Goal: Find specific page/section: Find specific page/section

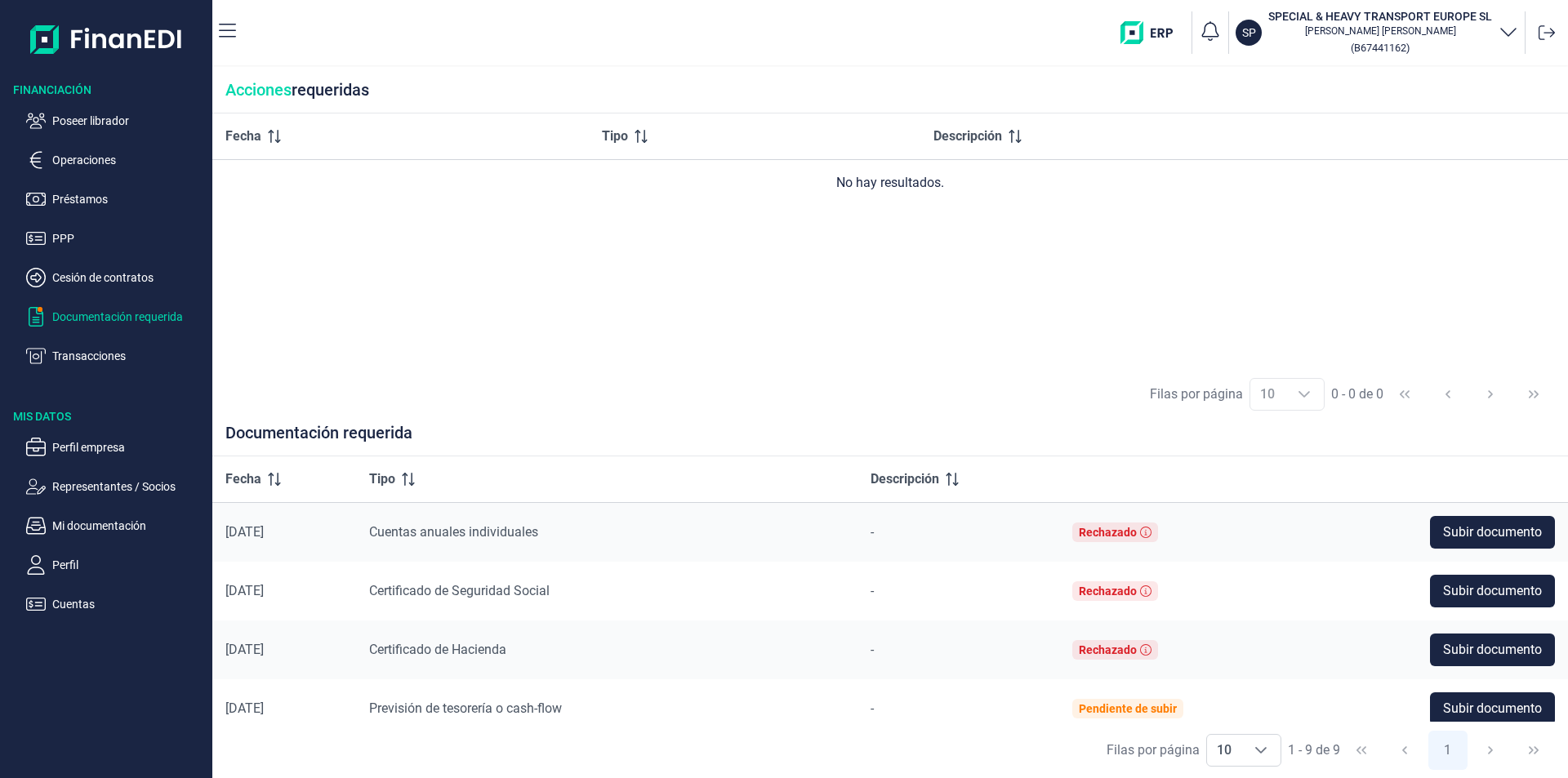
click at [98, 110] on ul "Poseer librador Operaciones Préstamos PPP Cesión de contratos Documentación req…" at bounding box center [106, 231] width 213 height 268
click at [111, 120] on p "Poseer librador" at bounding box center [128, 120] width 154 height 19
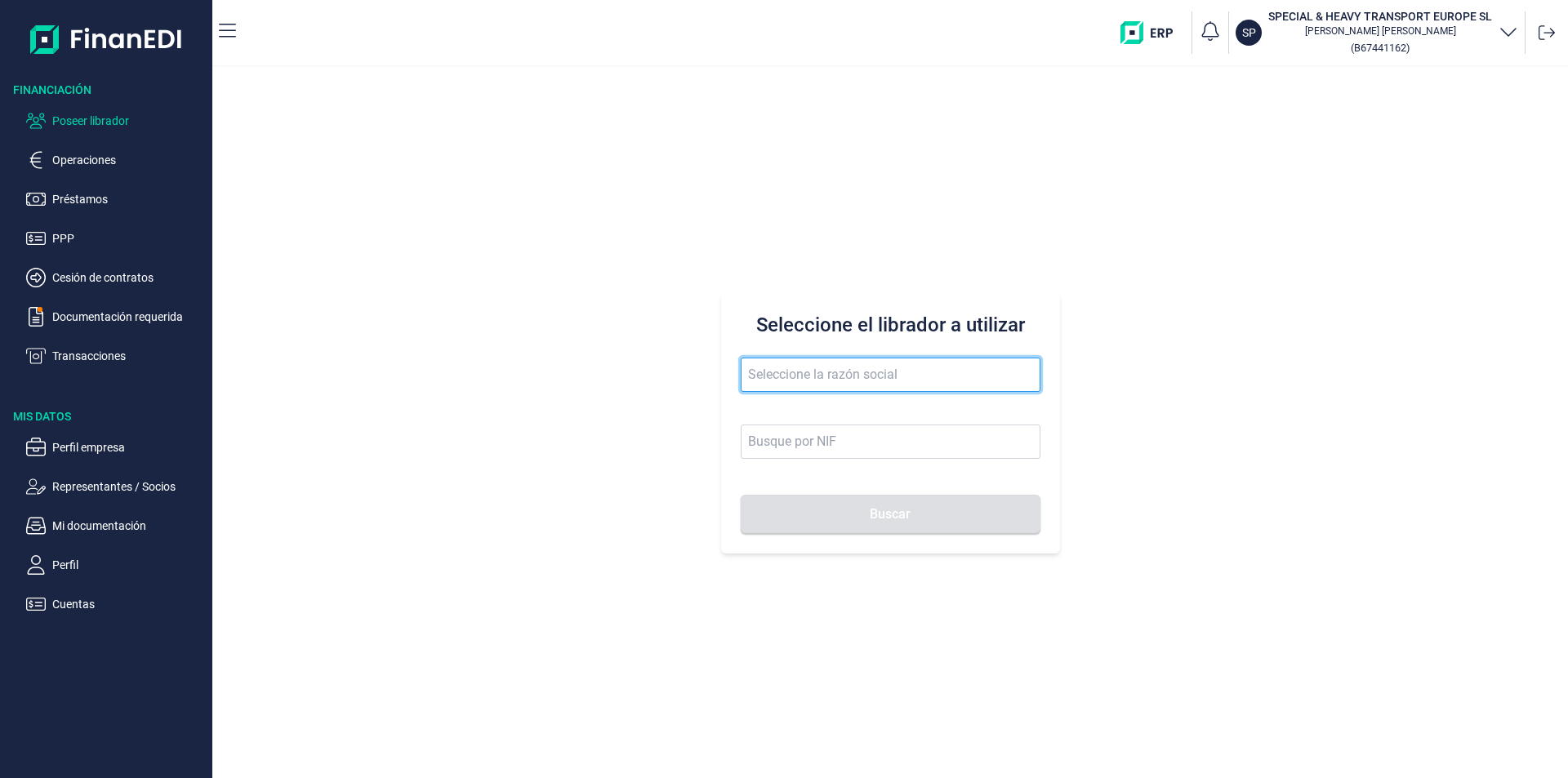
click at [774, 371] on input "text" at bounding box center [890, 374] width 300 height 34
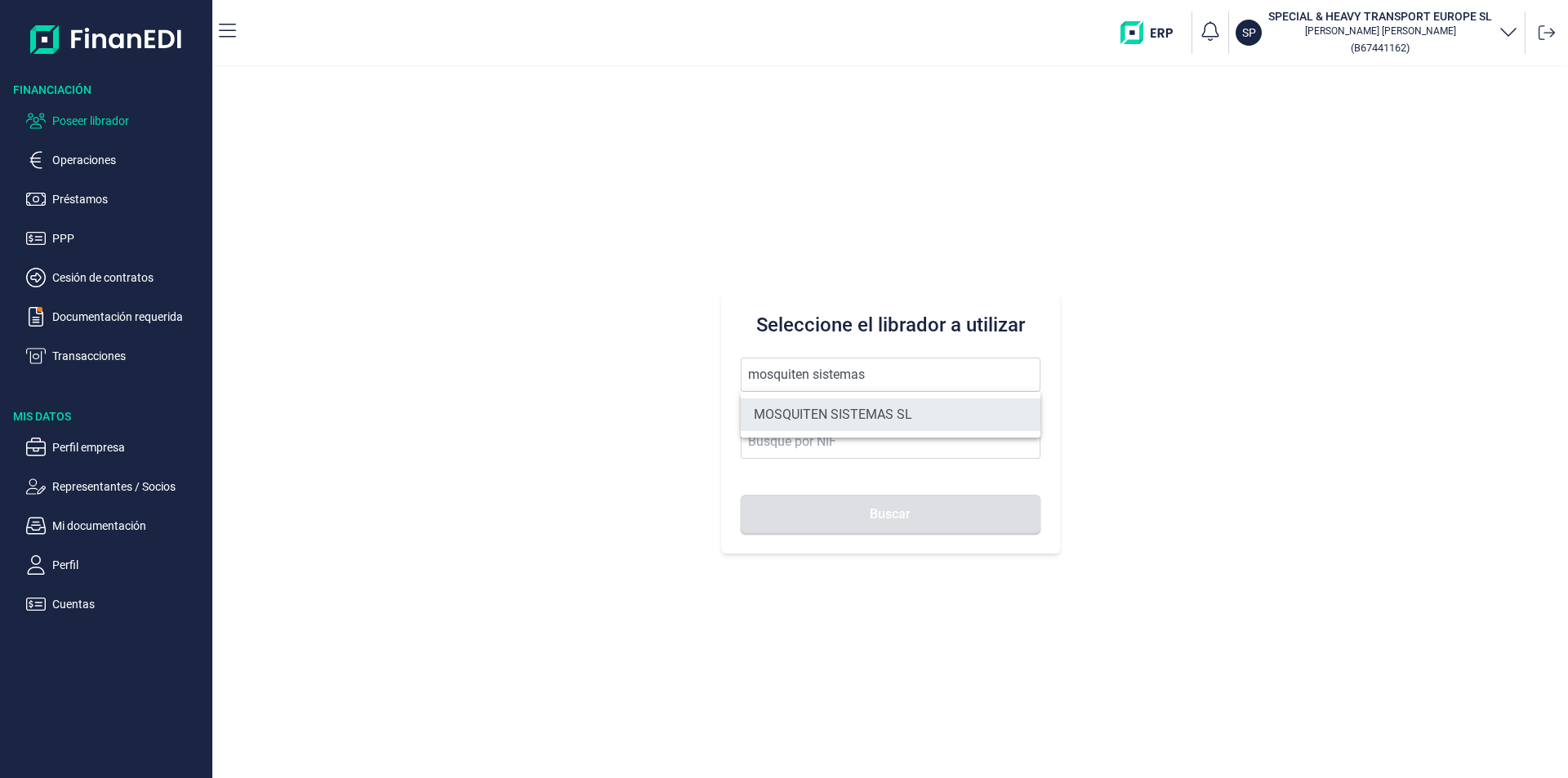
click at [839, 416] on li "MOSQUITEN SISTEMAS SL" at bounding box center [890, 414] width 300 height 33
type input "MOSQUITEN SISTEMAS SL"
type input "B90198250"
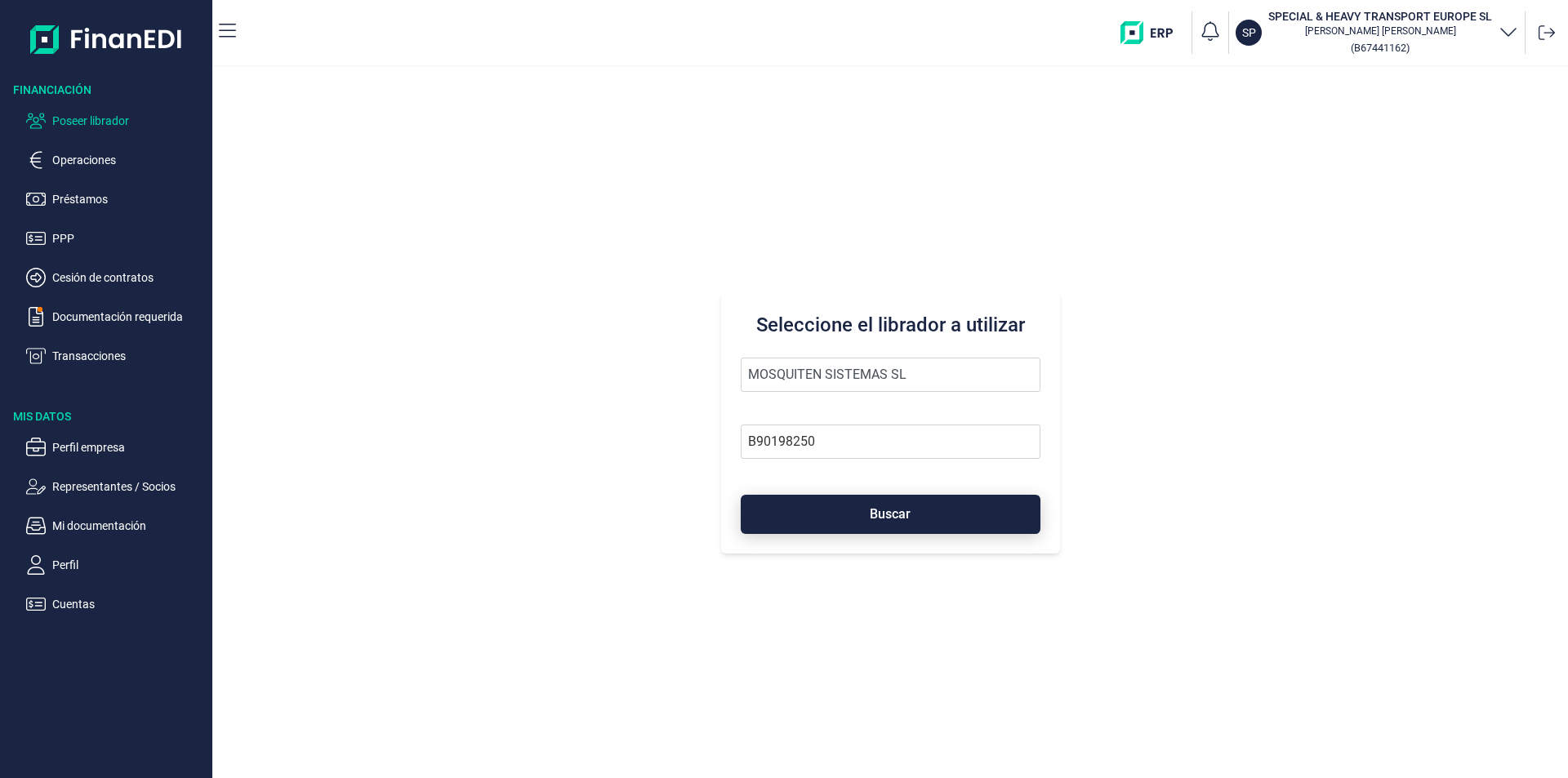
click at [840, 511] on button "Buscar" at bounding box center [890, 514] width 300 height 40
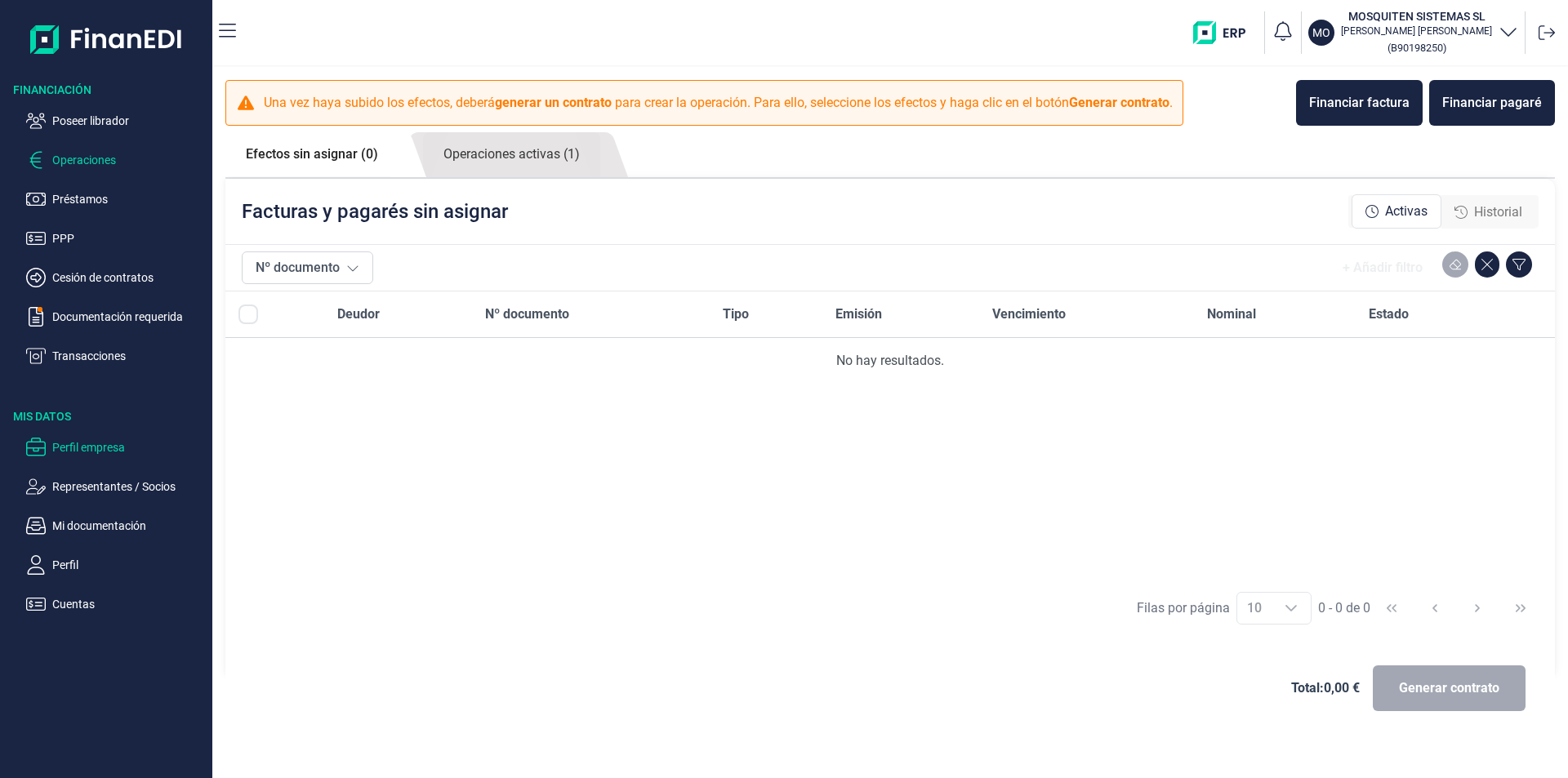
click at [94, 448] on p "Perfil empresa" at bounding box center [128, 447] width 154 height 19
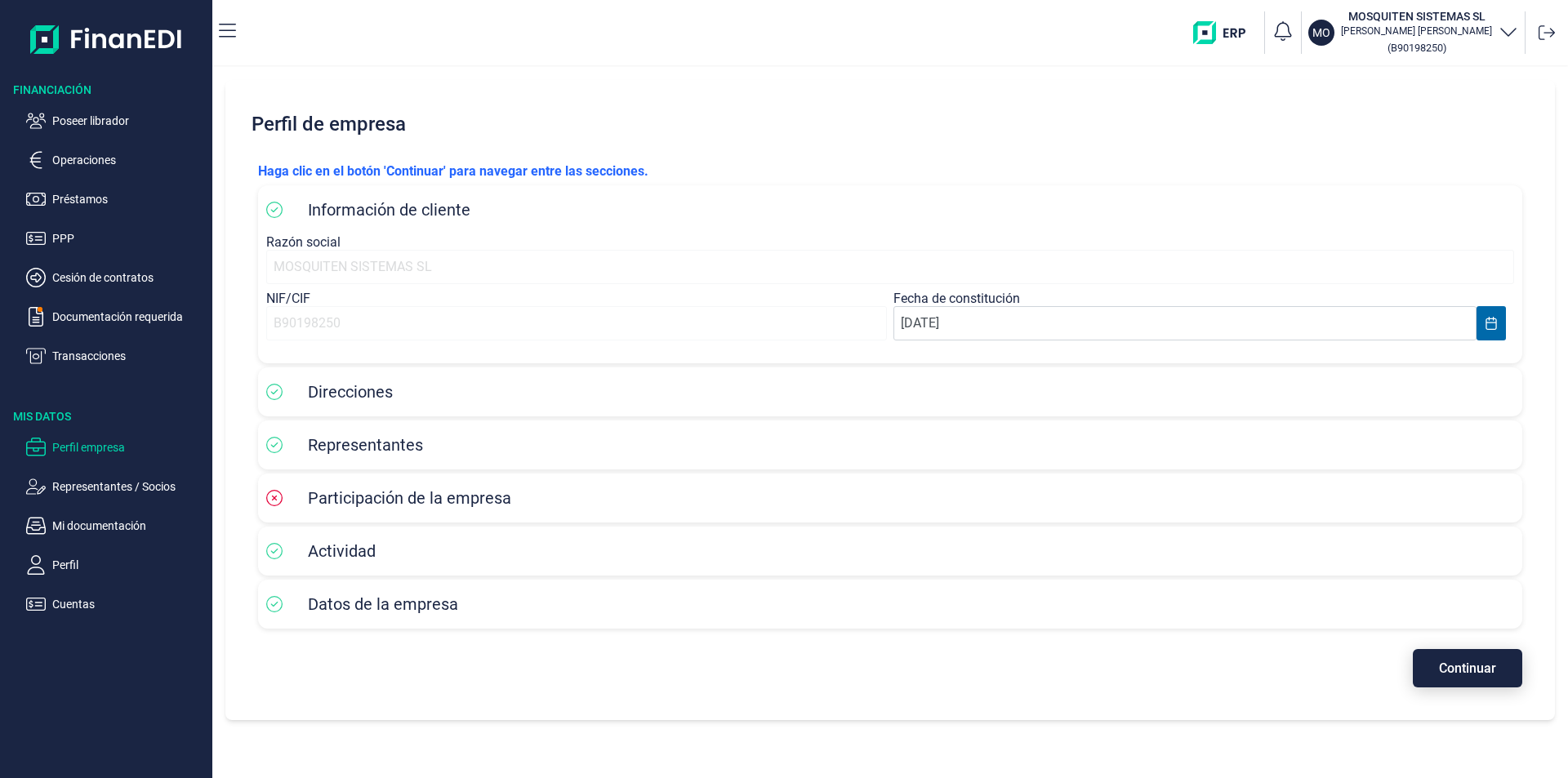
click at [1433, 673] on button "Continuar" at bounding box center [1468, 668] width 109 height 39
